Goal: Ask a question

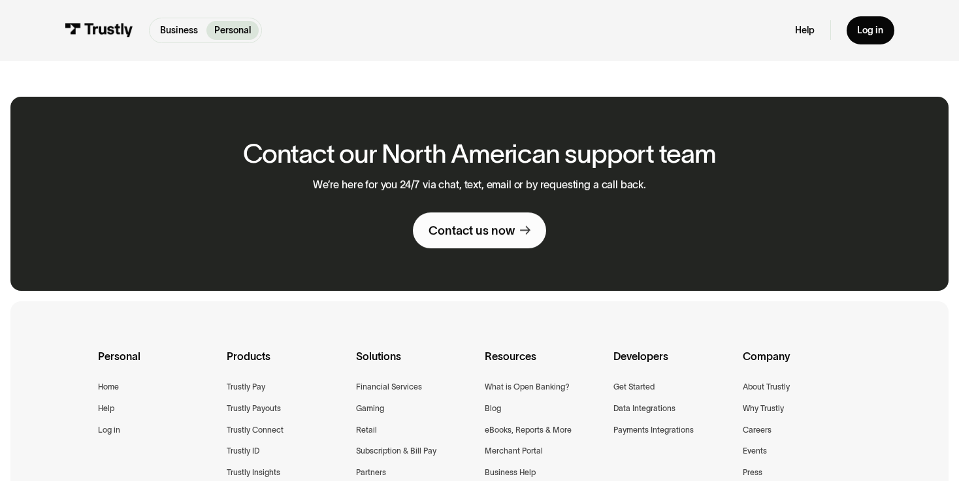
scroll to position [908, 0]
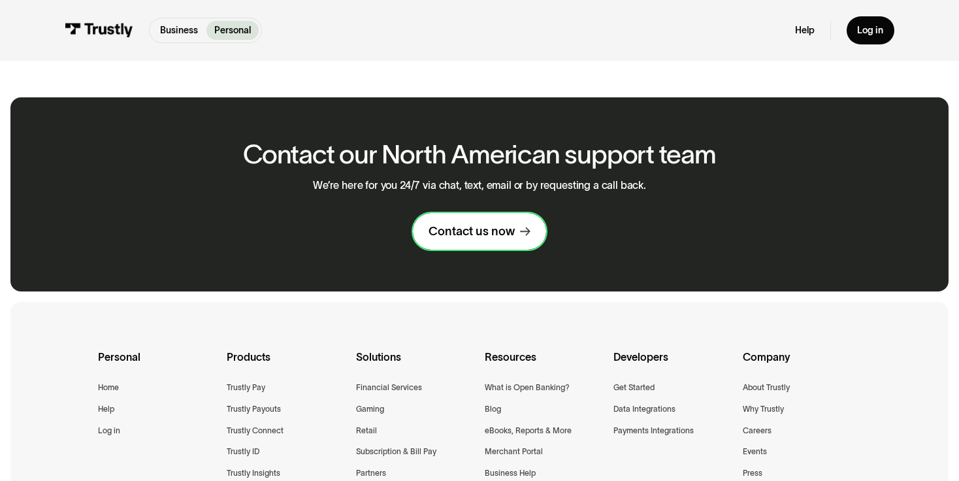
click at [445, 230] on div "Contact us now" at bounding box center [471, 231] width 86 height 16
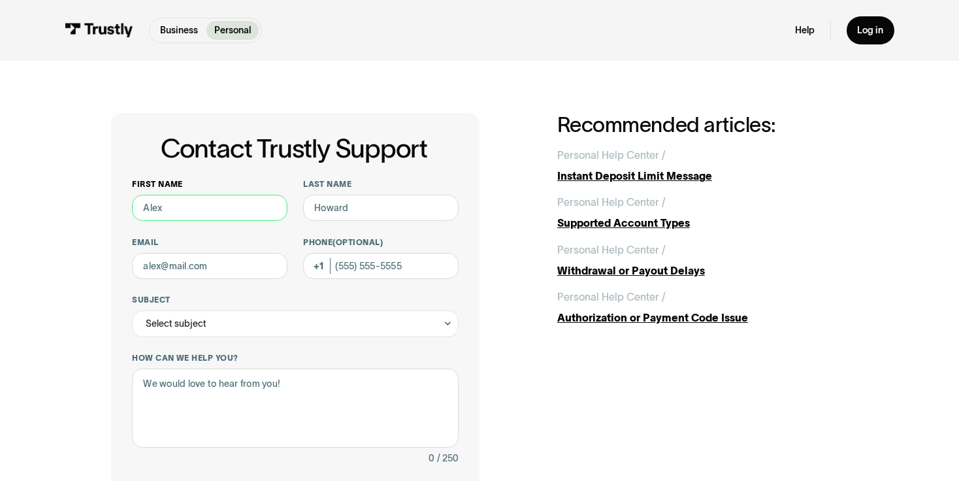
click at [230, 206] on input "First name" at bounding box center [209, 208] width 155 height 26
type input "Rachel"
type input "Ackerman"
type input "rachelackerman@outlook.com"
type input "(914) 319-2215"
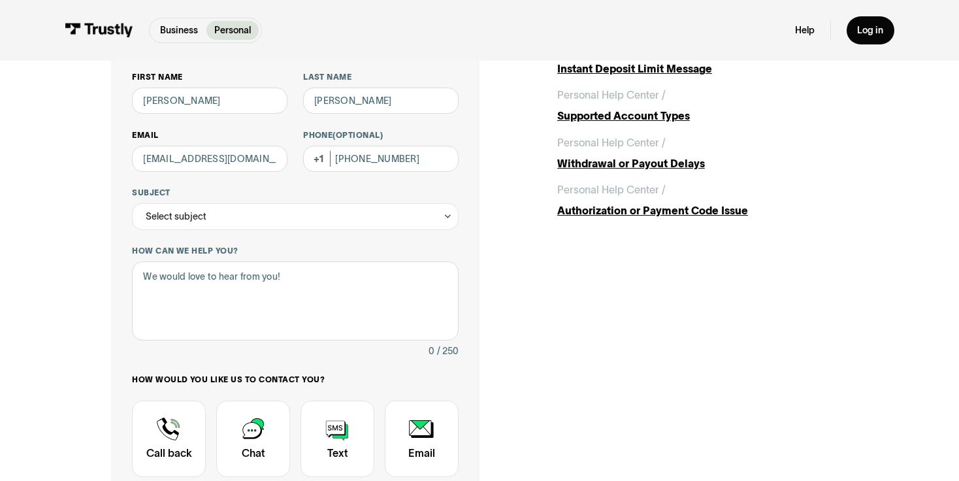
scroll to position [110, 0]
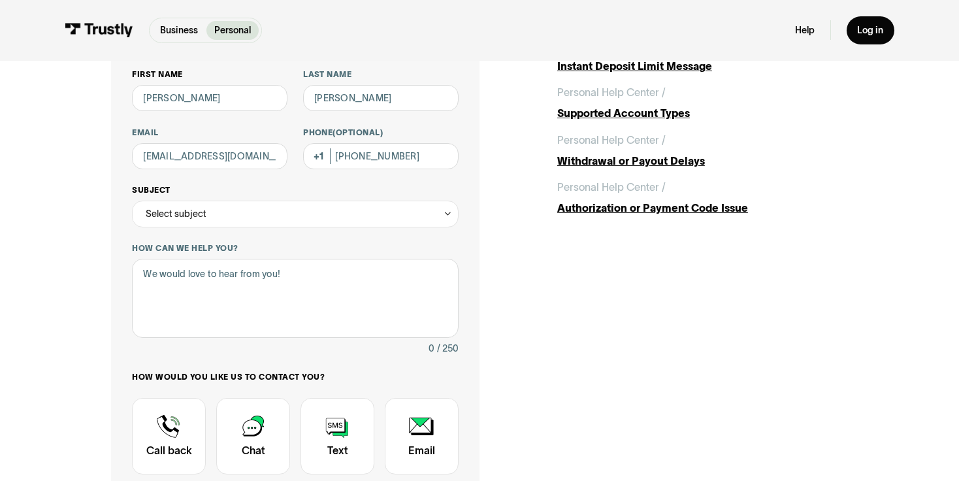
click at [264, 221] on div "Select subject" at bounding box center [295, 213] width 327 height 26
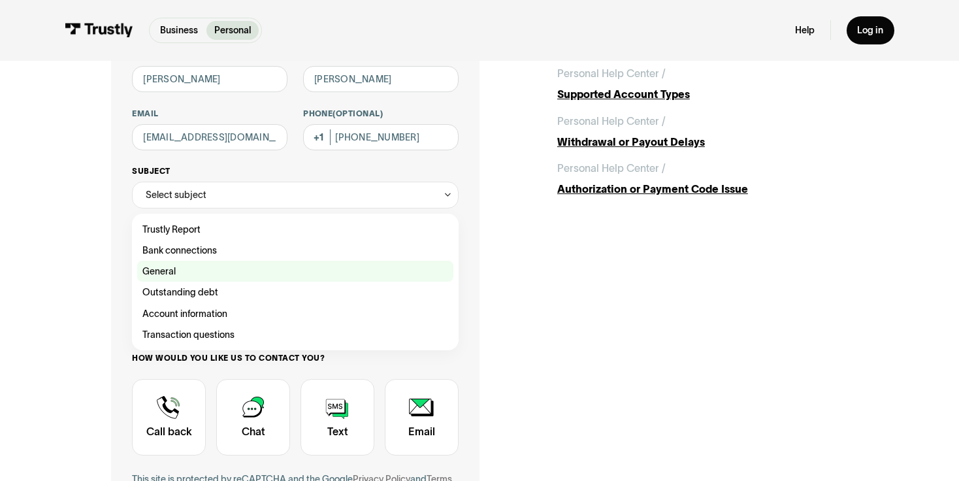
scroll to position [134, 0]
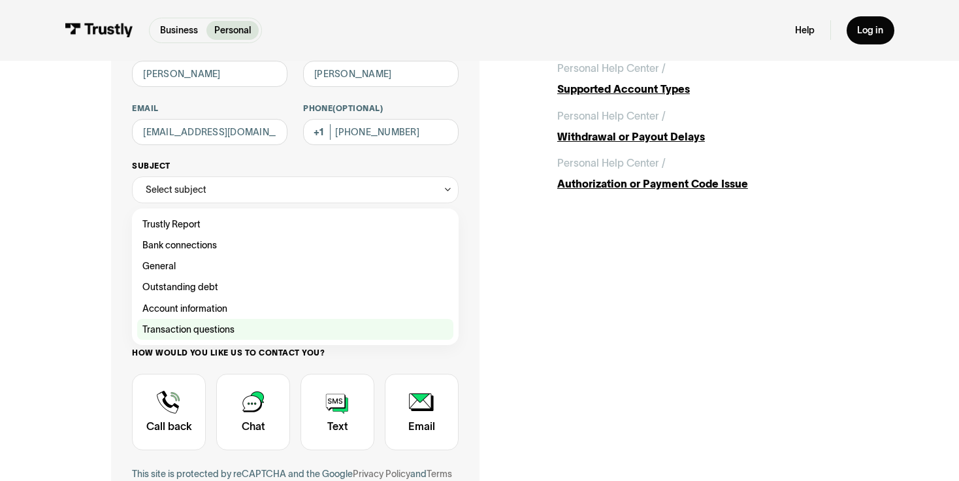
click at [246, 333] on div "Contact Trustly Support" at bounding box center [295, 329] width 316 height 21
type input "**********"
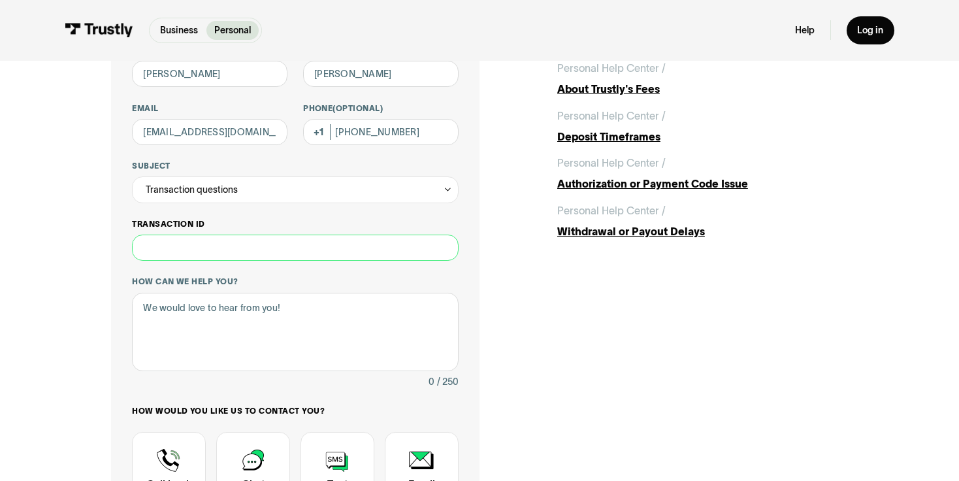
click at [255, 250] on input "Transaction ID" at bounding box center [295, 247] width 327 height 26
click at [256, 199] on div "Transaction questions" at bounding box center [295, 189] width 327 height 26
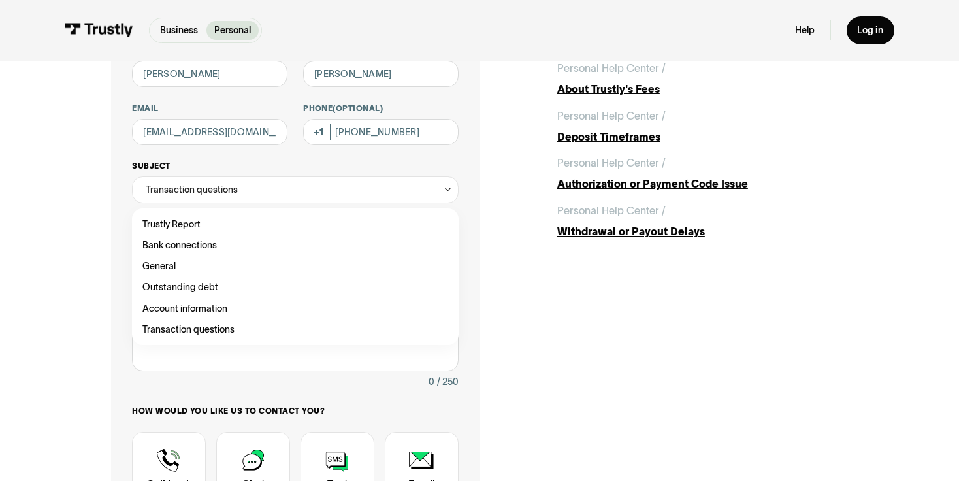
click at [265, 169] on label "Subject" at bounding box center [295, 166] width 327 height 10
click at [265, 176] on input "**********" at bounding box center [295, 189] width 327 height 26
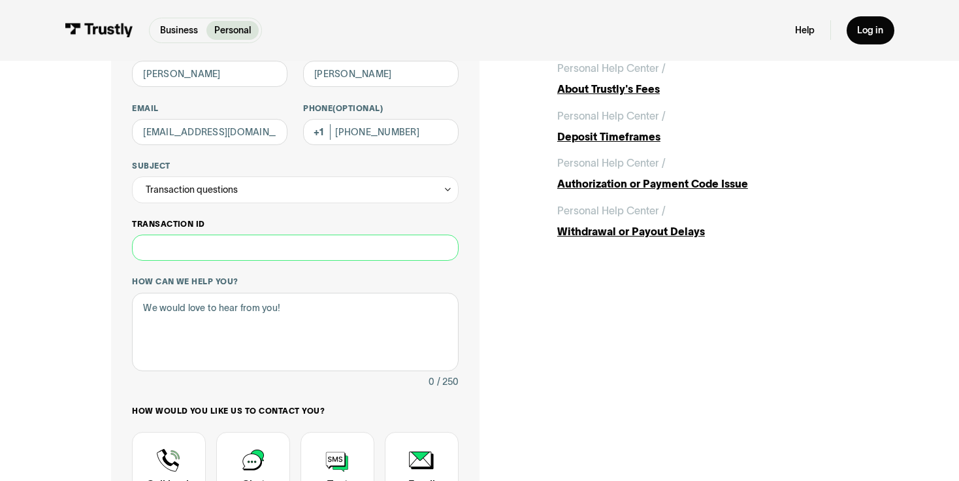
click at [366, 251] on input "Transaction ID" at bounding box center [295, 247] width 327 height 26
paste input "**********"
type input "**********"
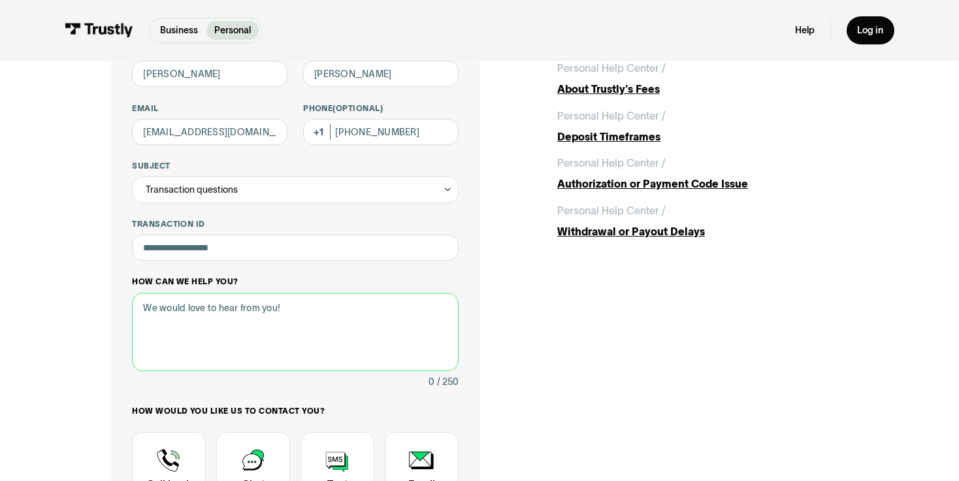
click at [337, 343] on textarea "How can we help you?" at bounding box center [295, 332] width 327 height 79
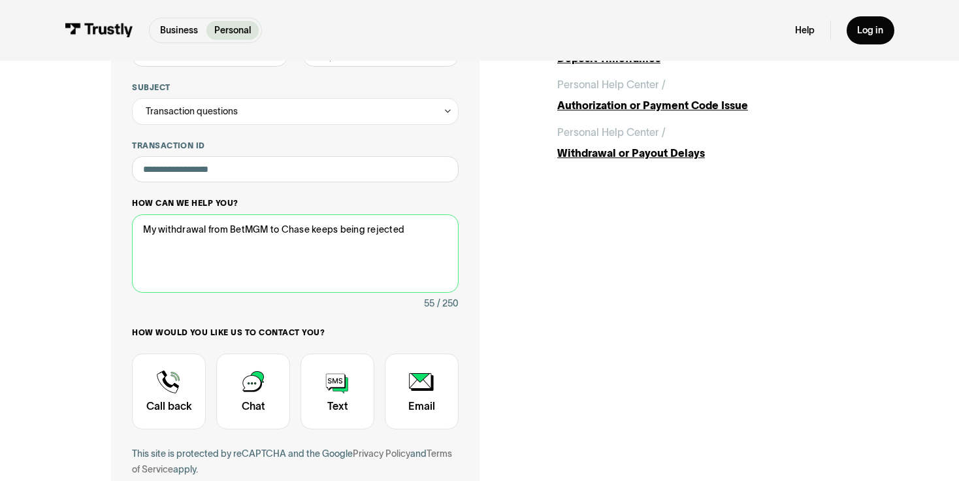
scroll to position [213, 0]
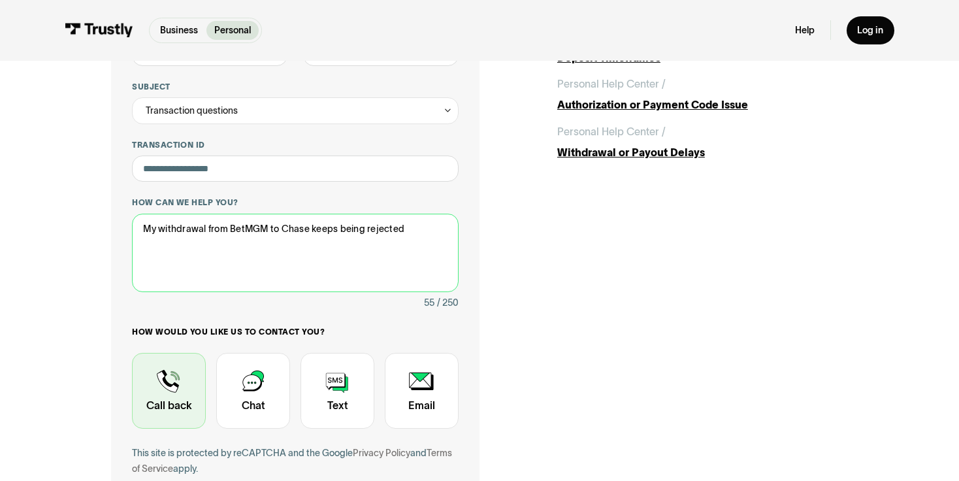
type textarea "My withdrawal from BetMGM to Chase keeps being rejected"
click at [195, 394] on div "Contact Trustly Support" at bounding box center [169, 391] width 74 height 76
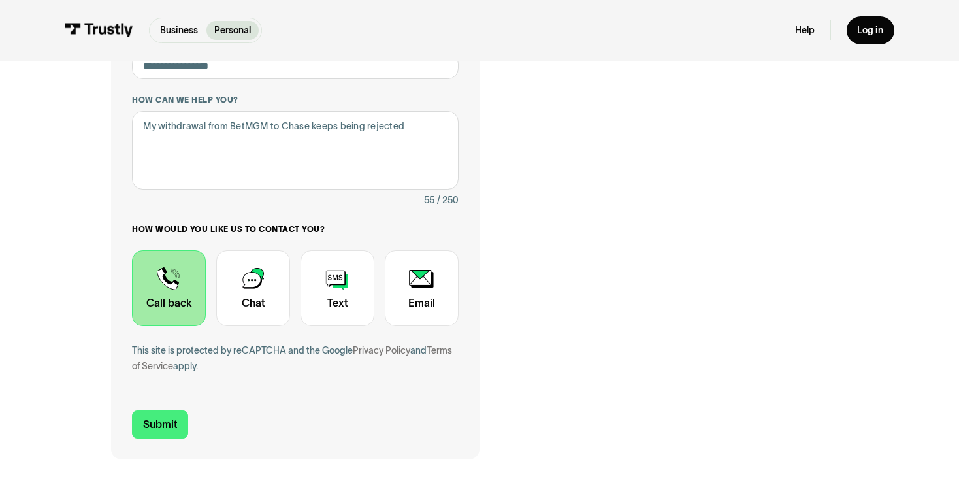
scroll to position [317, 0]
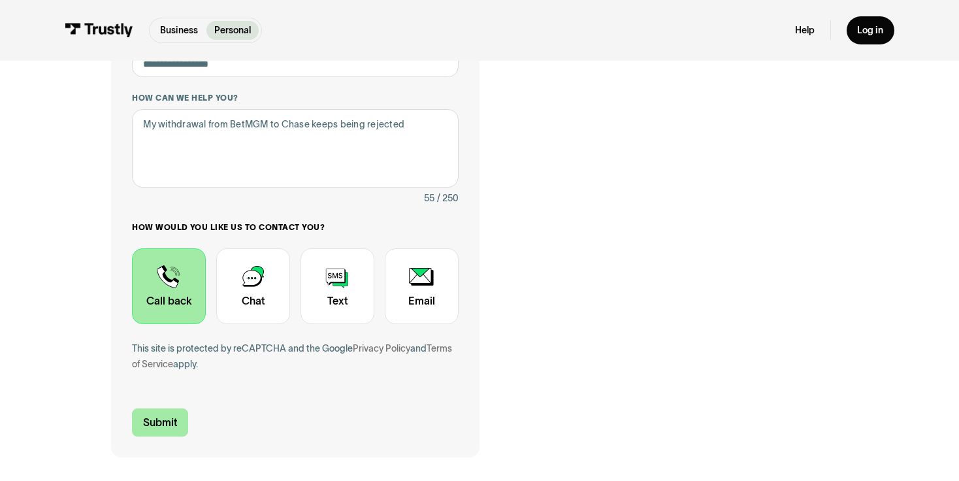
click at [154, 428] on input "Submit" at bounding box center [160, 421] width 56 height 27
type input "+19143192215"
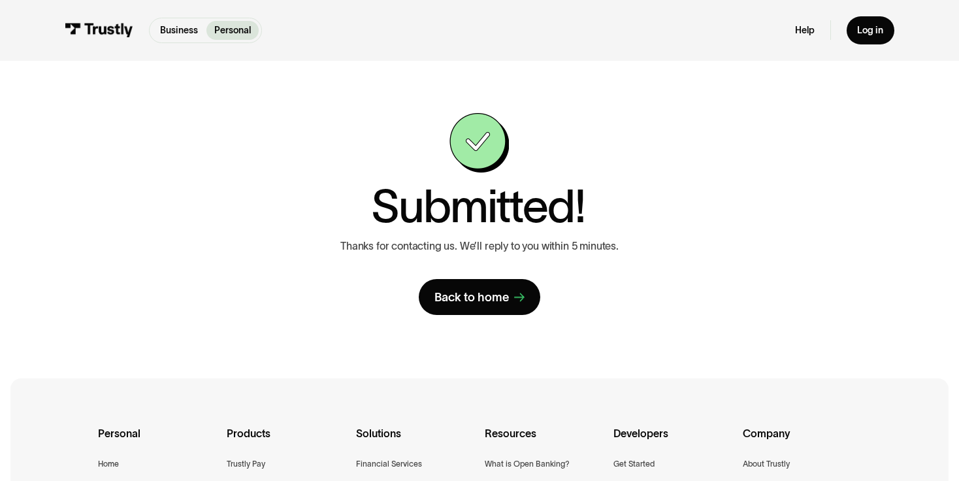
click at [411, 249] on p "Thanks for contacting us. We’ll reply to you within 5 minutes." at bounding box center [479, 246] width 278 height 12
click at [513, 288] on link "Back to home" at bounding box center [480, 297] width 122 height 37
